Goal: Task Accomplishment & Management: Manage account settings

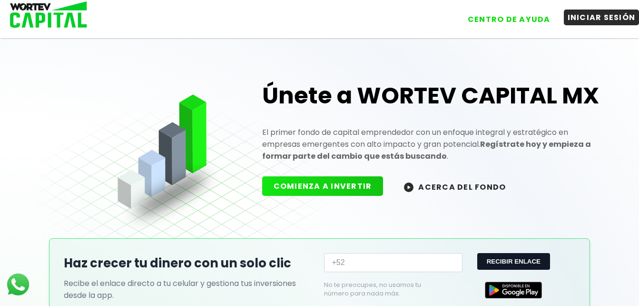
click at [593, 16] on button "INICIAR SESIÓN" at bounding box center [602, 18] width 76 height 16
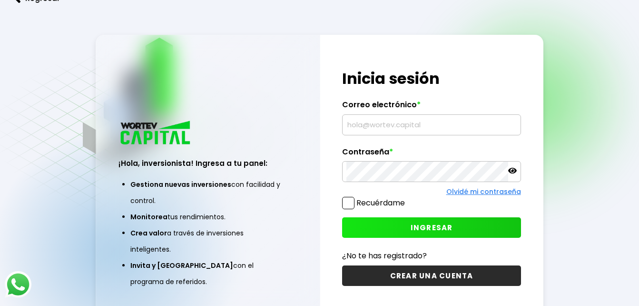
type input "[PERSON_NAME][EMAIL_ADDRESS][PERSON_NAME][DOMAIN_NAME]"
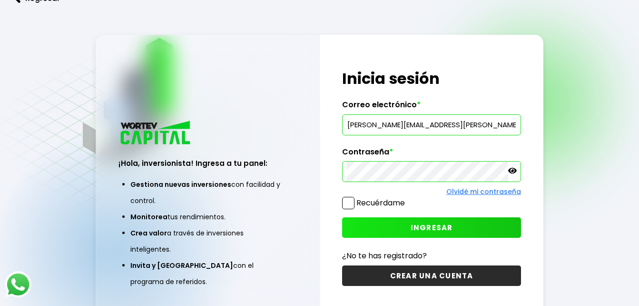
click at [371, 51] on div "¡Hola, inversionista! Ingresa tus credenciales para iniciar sesión Inicia sesió…" at bounding box center [431, 178] width 223 height 286
click at [351, 204] on span at bounding box center [348, 203] width 12 height 12
click at [407, 198] on input "Recuérdame" at bounding box center [407, 198] width 0 height 0
click at [511, 168] on icon at bounding box center [512, 170] width 9 height 9
click at [419, 227] on span "INGRESAR" at bounding box center [432, 227] width 42 height 10
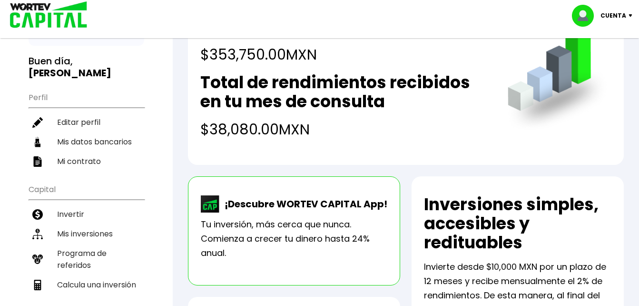
scroll to position [76, 0]
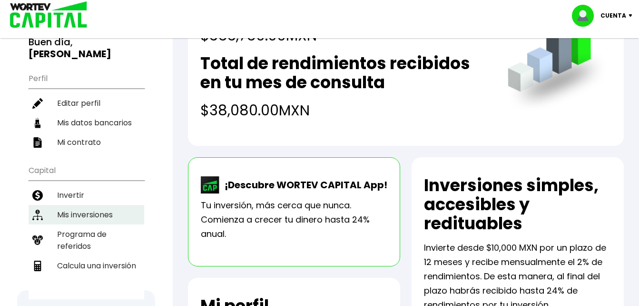
click at [71, 205] on li "Mis inversiones" at bounding box center [87, 215] width 116 height 20
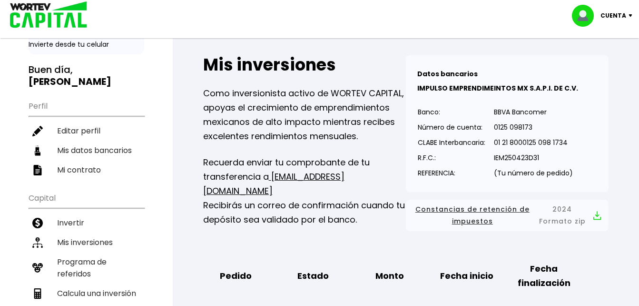
scroll to position [57, 0]
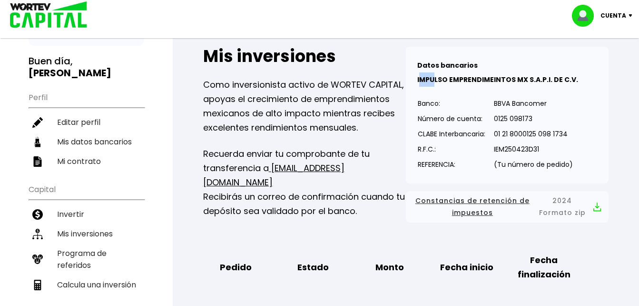
drag, startPoint x: 419, startPoint y: 79, endPoint x: 435, endPoint y: 78, distance: 16.2
click at [435, 78] on b "IMPULSO EMPRENDIMEINTOS MX S.A.P.I. DE C.V." at bounding box center [497, 80] width 161 height 10
drag, startPoint x: 435, startPoint y: 78, endPoint x: 415, endPoint y: 79, distance: 20.0
click at [415, 79] on div "Datos bancarios VER MENOS IMPULSO EMPRENDIMEINTOS MX S.A.P.I. DE C.V. Banco: Nú…" at bounding box center [507, 115] width 203 height 137
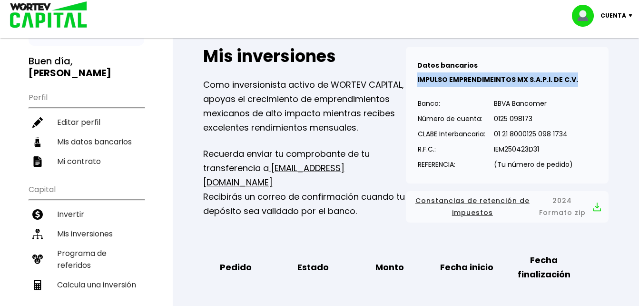
drag, startPoint x: 417, startPoint y: 79, endPoint x: 574, endPoint y: 86, distance: 157.3
click at [574, 86] on div "Datos bancarios VER MENOS IMPULSO EMPRENDIMEINTOS MX S.A.P.I. DE C.V. Banco: Nú…" at bounding box center [507, 115] width 203 height 137
copy b "IMPULSO EMPRENDIMEINTOS MX S.A.P.I. DE C.V."
click at [82, 224] on li "Mis inversiones" at bounding box center [87, 234] width 116 height 20
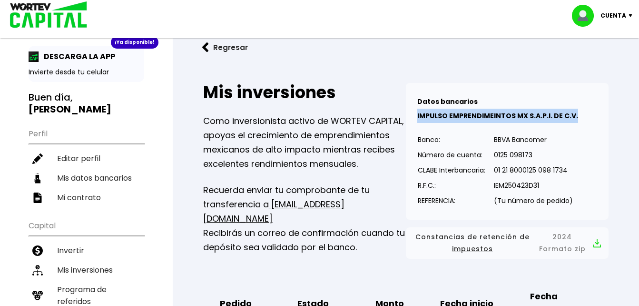
scroll to position [0, 0]
